Goal: Check status: Check status

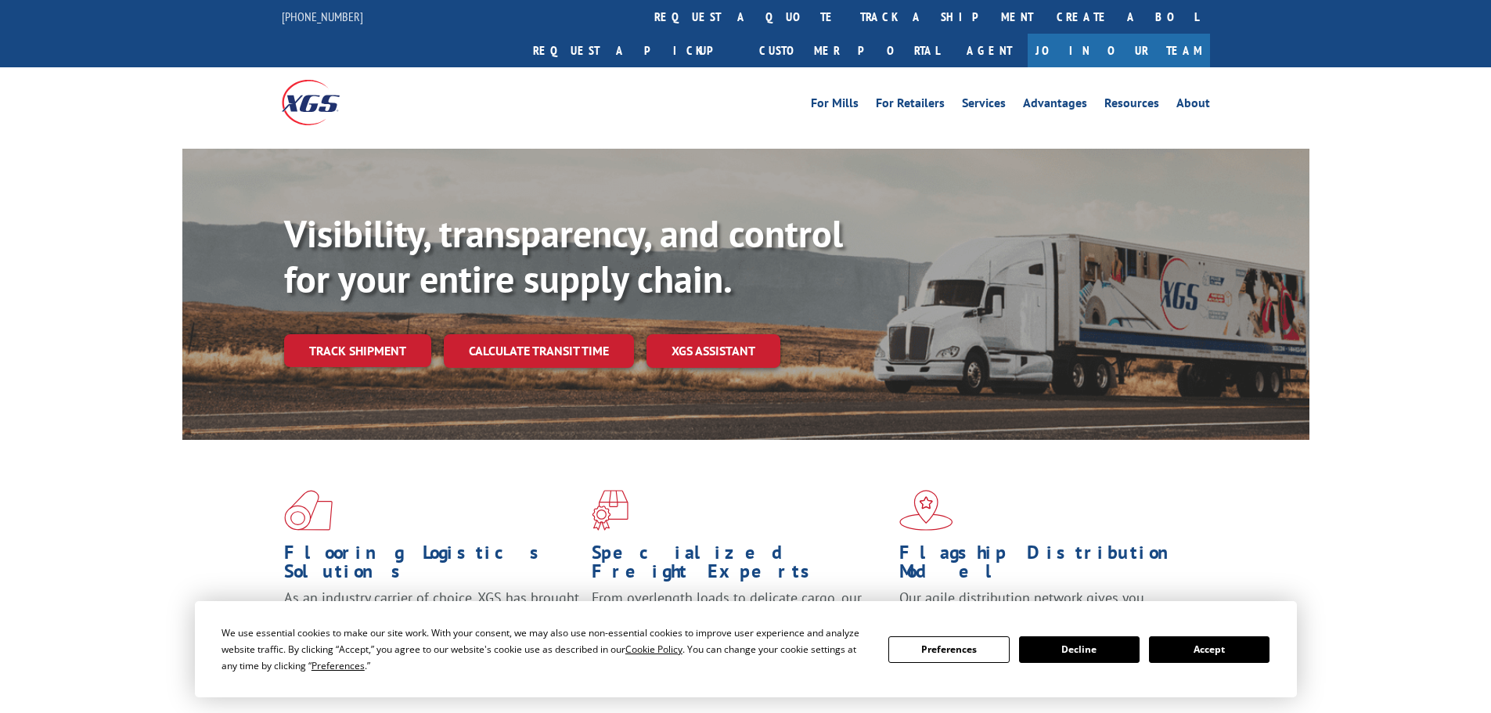
click at [848, 13] on link "track a shipment" at bounding box center [946, 17] width 196 height 34
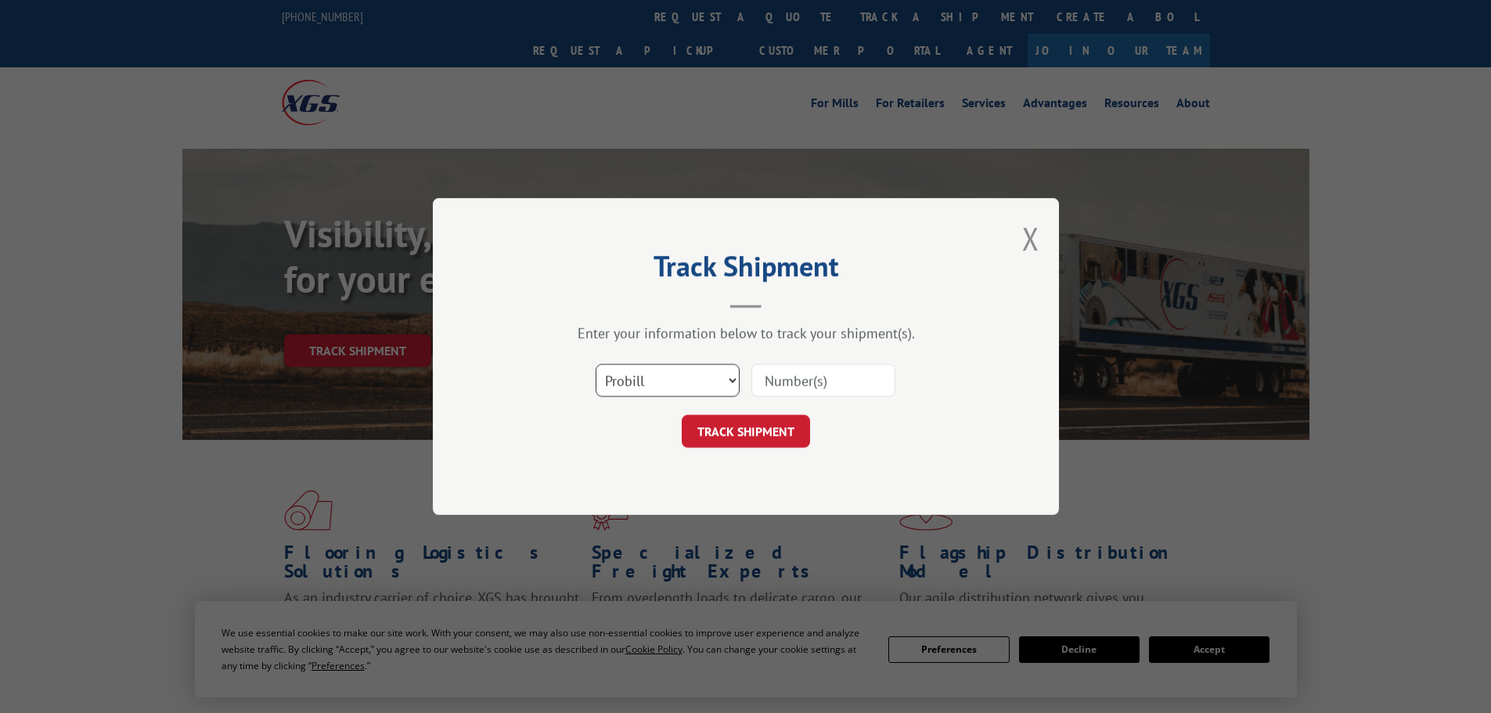
click at [683, 369] on select "Select category... Probill BOL PO" at bounding box center [668, 380] width 144 height 33
select select "bol"
click at [596, 364] on select "Select category... Probill BOL PO" at bounding box center [668, 380] width 144 height 33
click at [835, 387] on input at bounding box center [823, 380] width 144 height 33
paste input "7068387"
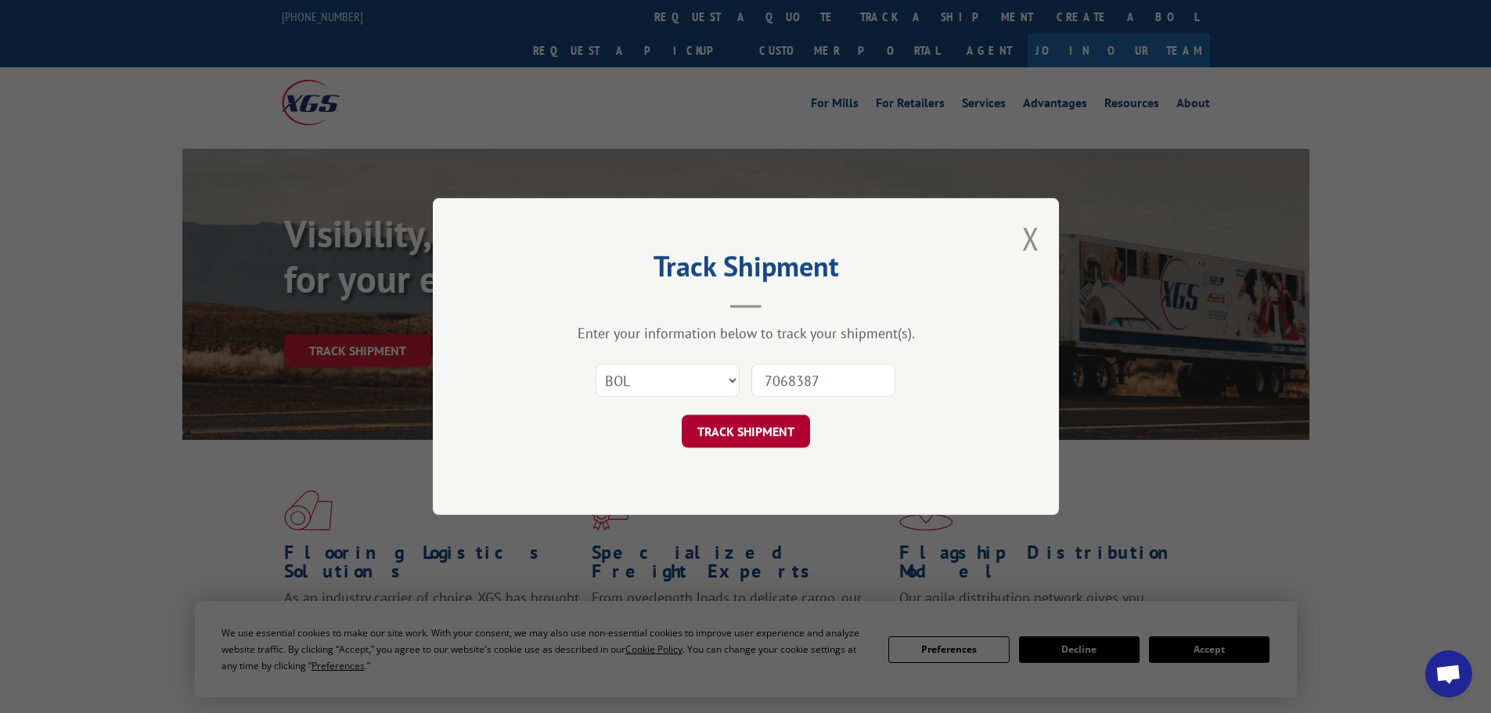
type input "7068387"
click at [757, 419] on button "TRACK SHIPMENT" at bounding box center [746, 431] width 128 height 33
